Goal: Check status: Check status

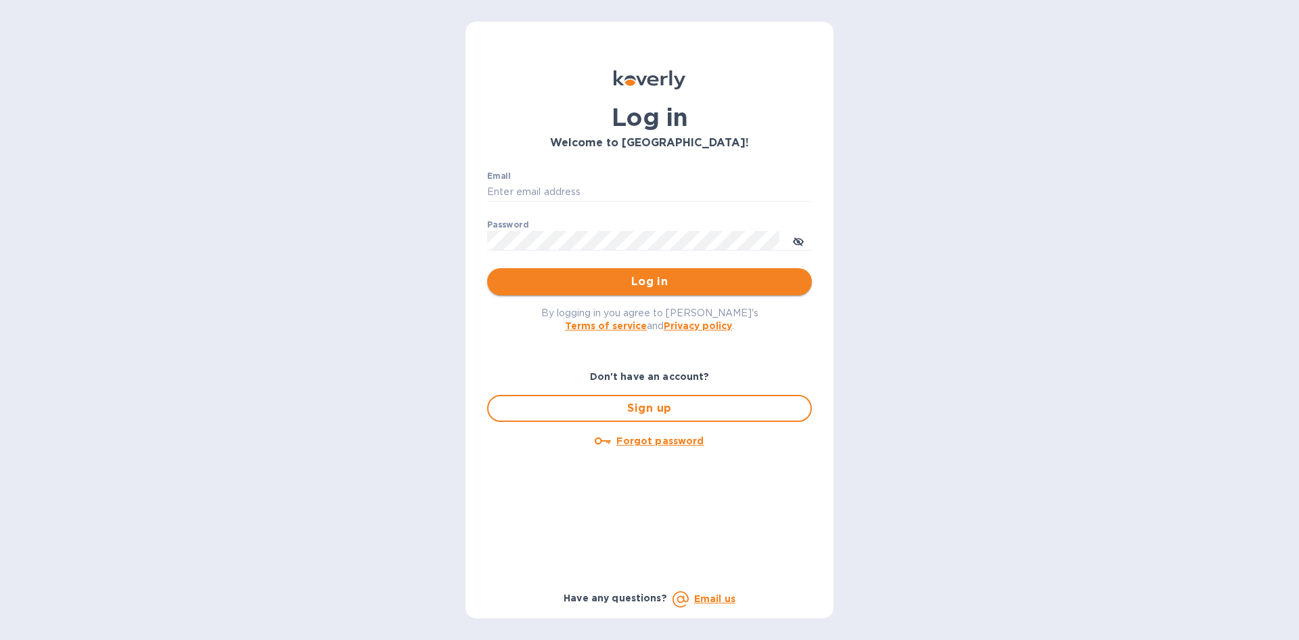
type input "[EMAIL_ADDRESS][DOMAIN_NAME]"
click at [652, 284] on span "Log in" at bounding box center [649, 281] width 303 height 16
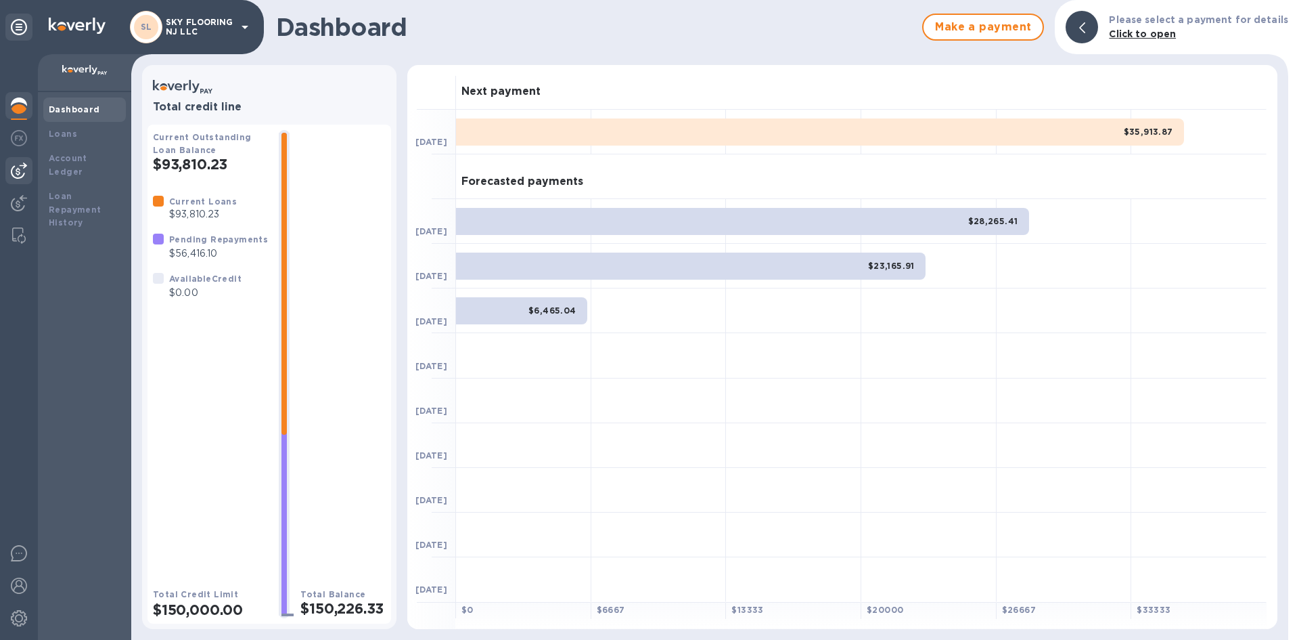
click at [22, 171] on img at bounding box center [19, 170] width 16 height 16
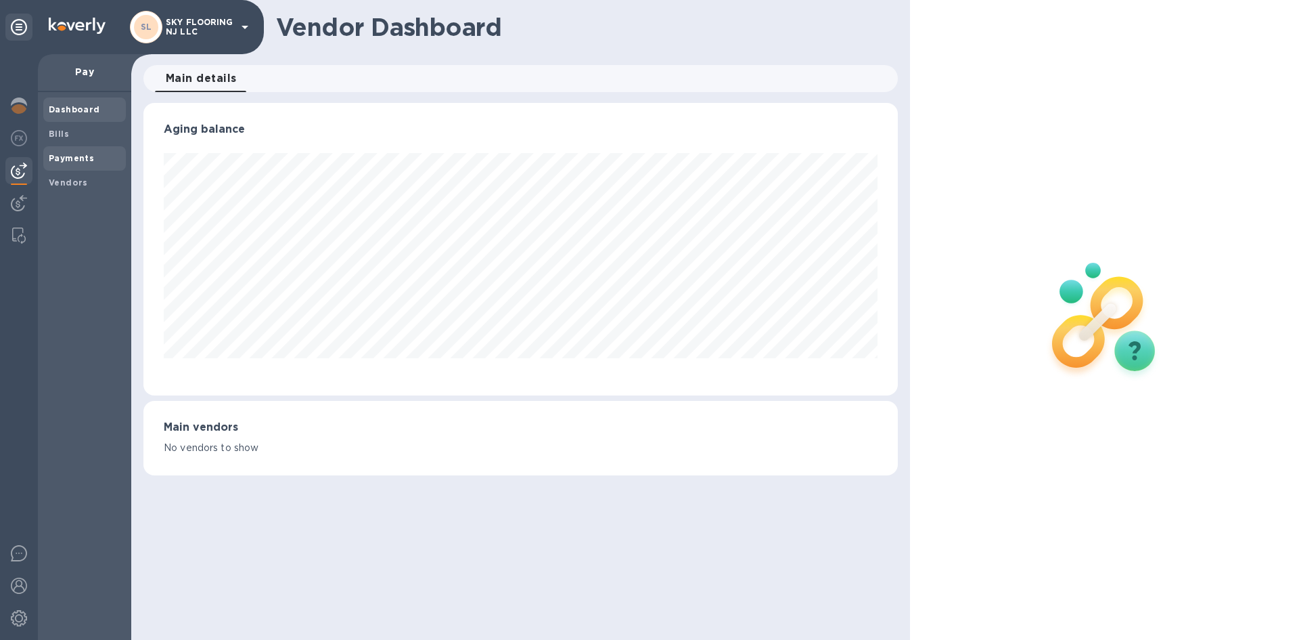
click at [52, 157] on b "Payments" at bounding box center [71, 158] width 45 height 10
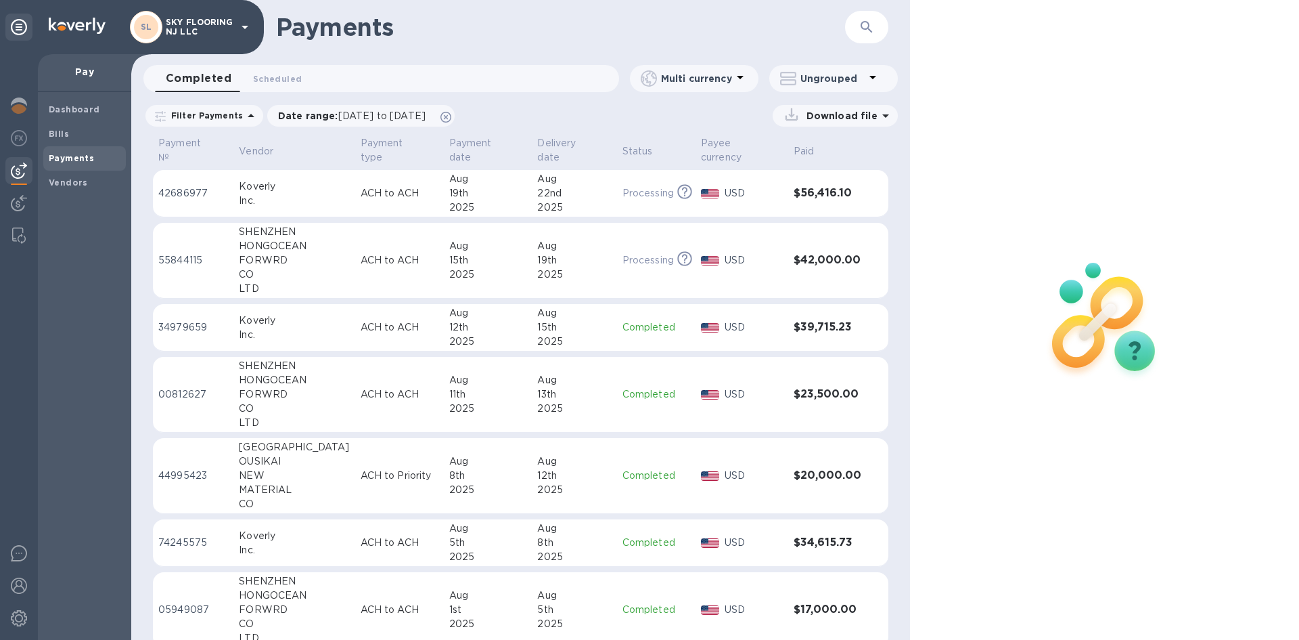
click at [74, 378] on div "Dashboard Bills Payments Vendors" at bounding box center [84, 366] width 93 height 548
